Goal: Information Seeking & Learning: Learn about a topic

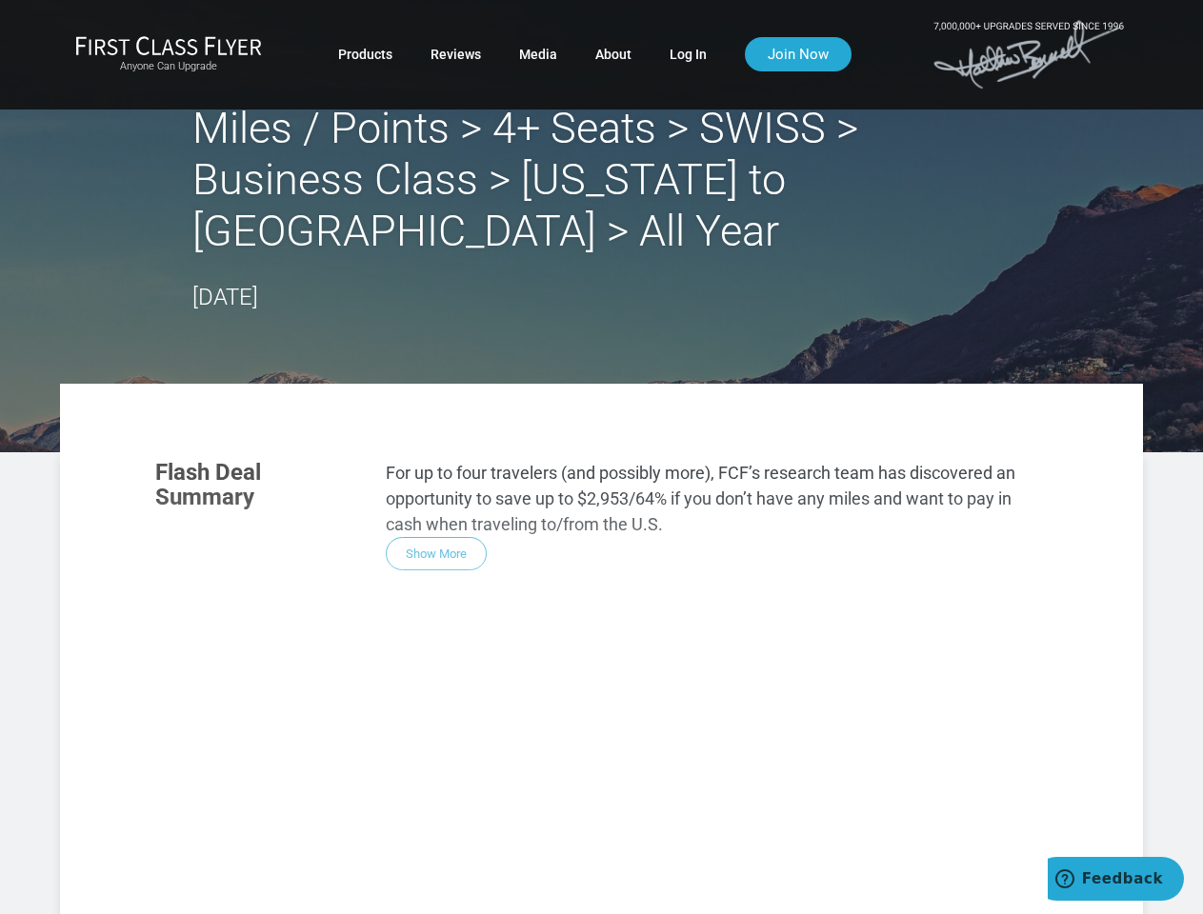
click at [601, 457] on section "Flash Deal Summary For up to four travelers (and possibly more), FCF’s research…" at bounding box center [601, 515] width 930 height 149
click at [601, 648] on div "Flash Deal Summary For up to four travelers (and possibly more), FCF’s research…" at bounding box center [601, 710] width 930 height 538
click at [436, 553] on div "Flash Deal Summary For up to four travelers (and possibly more), FCF’s research…" at bounding box center [601, 710] width 930 height 538
click at [270, 821] on div "Flash Deal Summary For up to four travelers (and possibly more), FCF’s research…" at bounding box center [601, 710] width 930 height 538
click at [427, 820] on div "Flash Deal Summary For up to four travelers (and possibly more), FCF’s research…" at bounding box center [601, 710] width 930 height 538
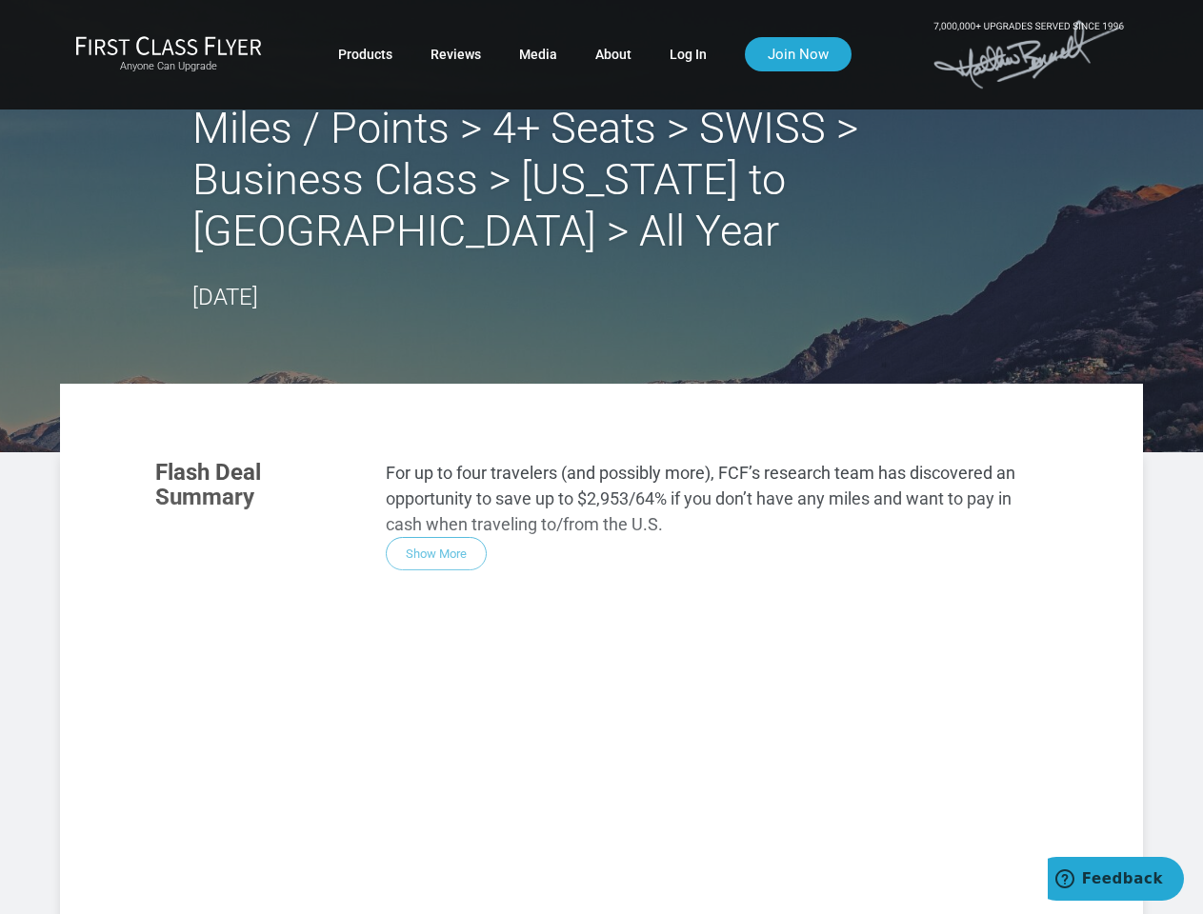
click at [583, 821] on div "Flash Deal Summary For up to four travelers (and possibly more), FCF’s research…" at bounding box center [601, 710] width 930 height 538
click at [426, 894] on div "Flash Deal Summary For up to four travelers (and possibly more), FCF’s research…" at bounding box center [601, 710] width 930 height 538
click at [427, 894] on div "Flash Deal Summary For up to four travelers (and possibly more), FCF’s research…" at bounding box center [601, 710] width 930 height 538
click at [908, 909] on div "Flash Deal Summary For up to four travelers (and possibly more), FCF’s research…" at bounding box center [601, 710] width 930 height 538
click at [1115, 879] on span "Feedback" at bounding box center [1122, 878] width 81 height 17
